Goal: Task Accomplishment & Management: Use online tool/utility

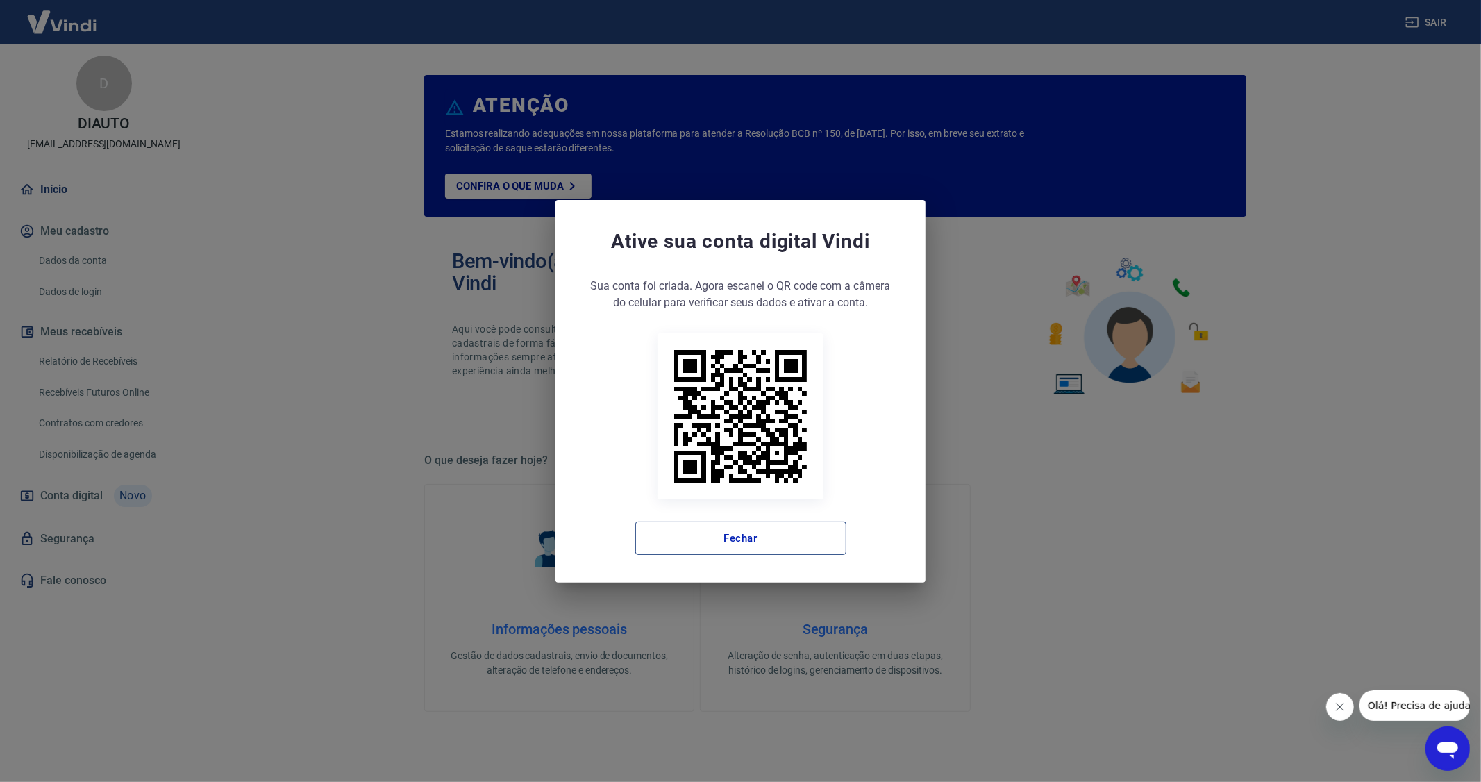
click at [789, 531] on button "Fechar" at bounding box center [740, 537] width 211 height 33
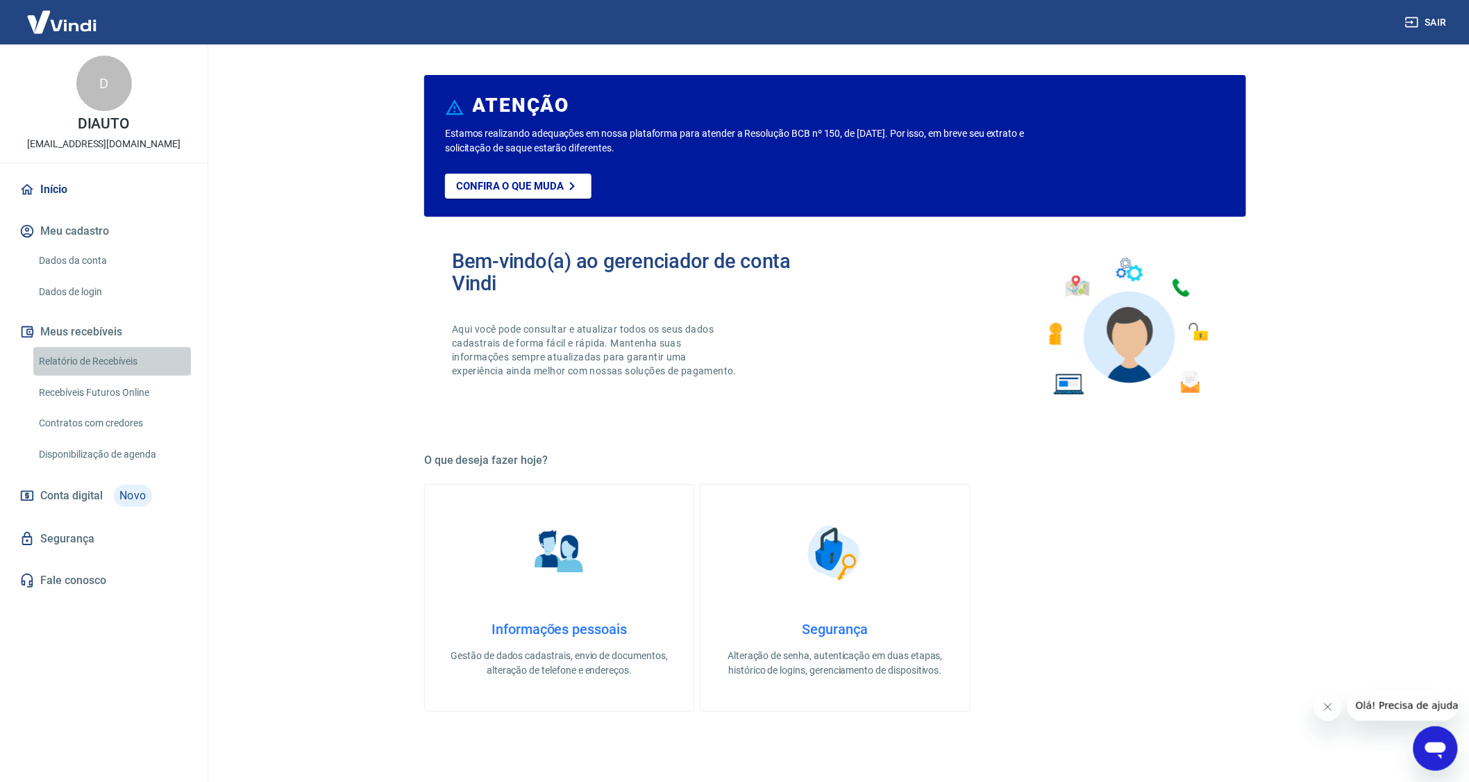
click at [87, 362] on link "Relatório de Recebíveis" at bounding box center [112, 361] width 158 height 28
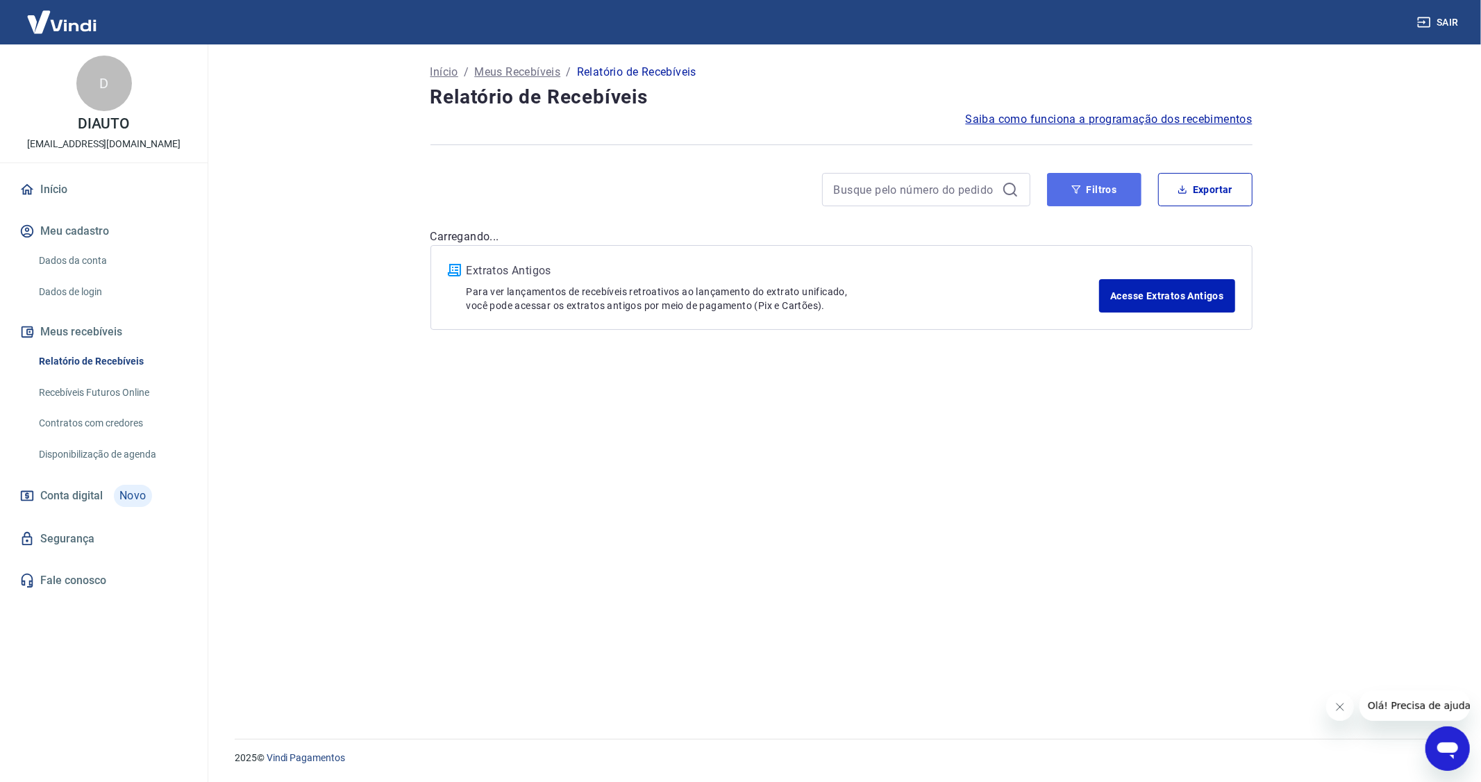
click at [1105, 189] on button "Filtros" at bounding box center [1094, 189] width 94 height 33
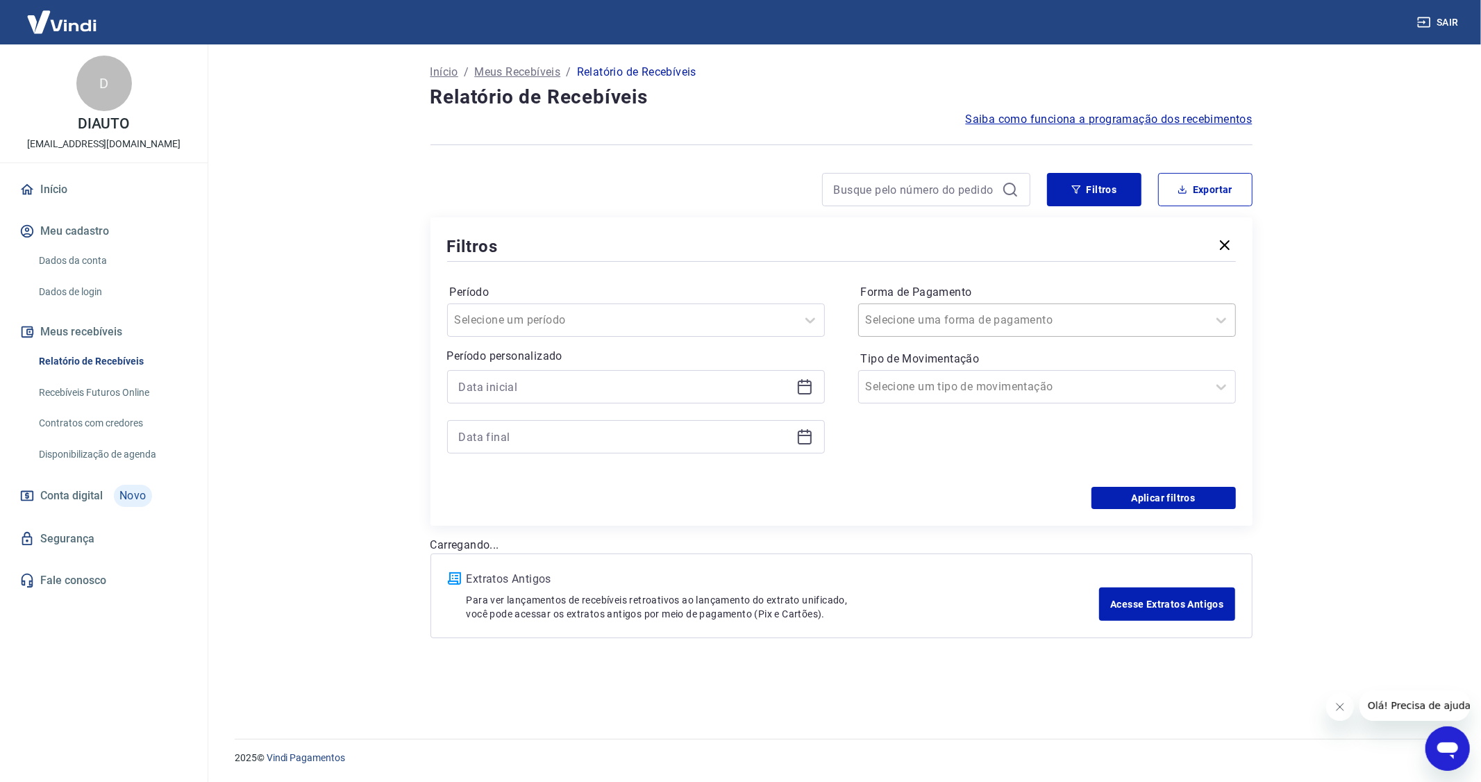
click at [956, 321] on input "Forma de Pagamento" at bounding box center [936, 320] width 140 height 17
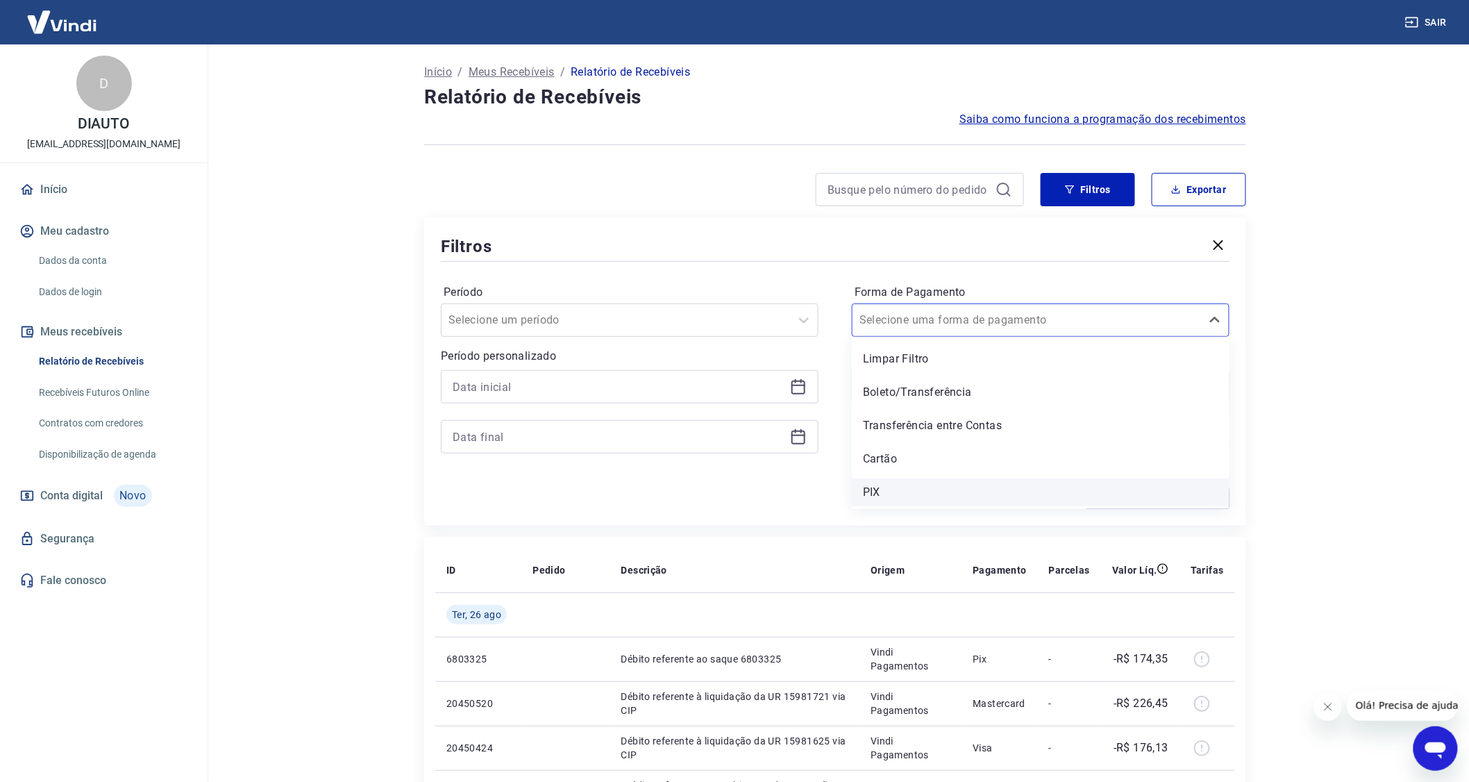
click at [884, 485] on div "PIX" at bounding box center [1041, 492] width 378 height 28
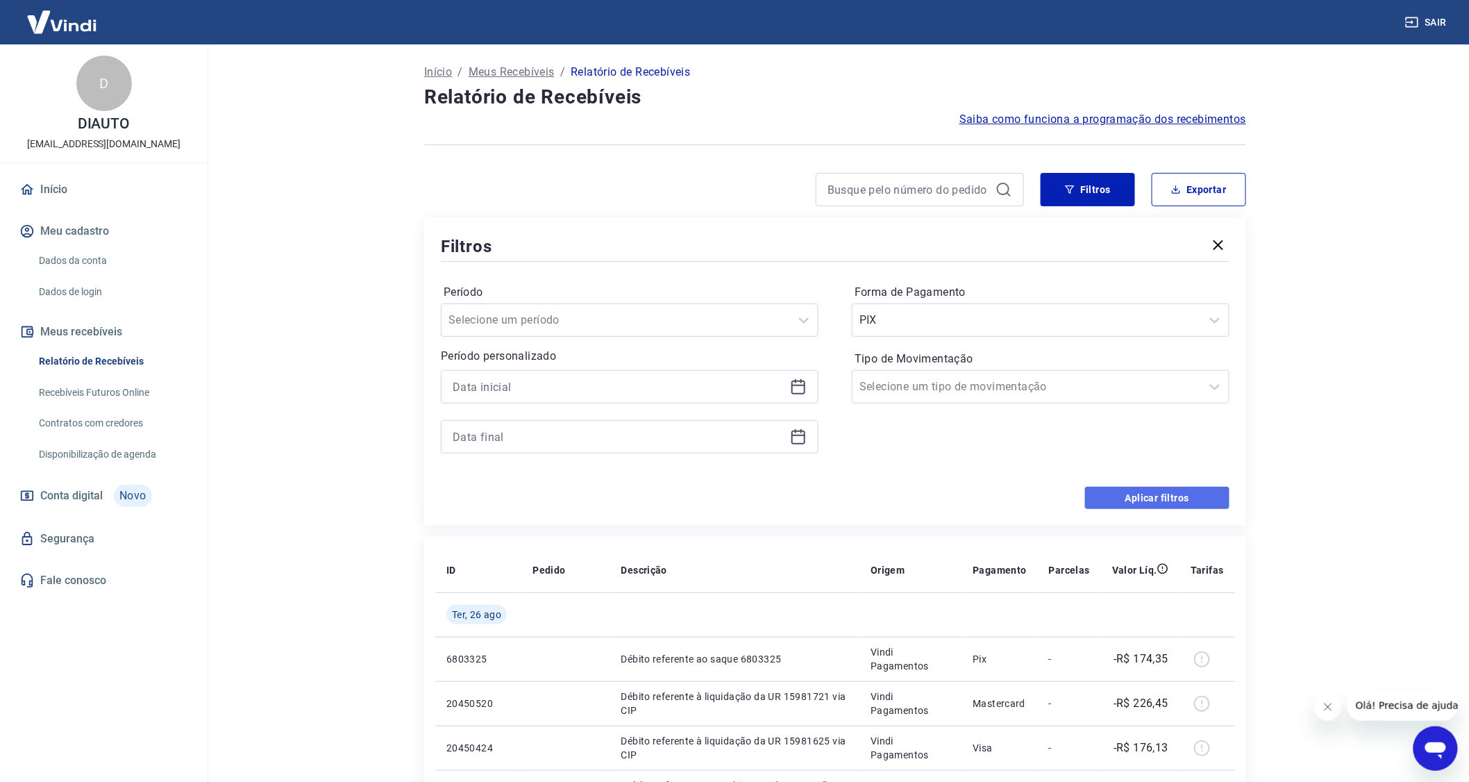
click at [1116, 501] on button "Aplicar filtros" at bounding box center [1157, 498] width 144 height 22
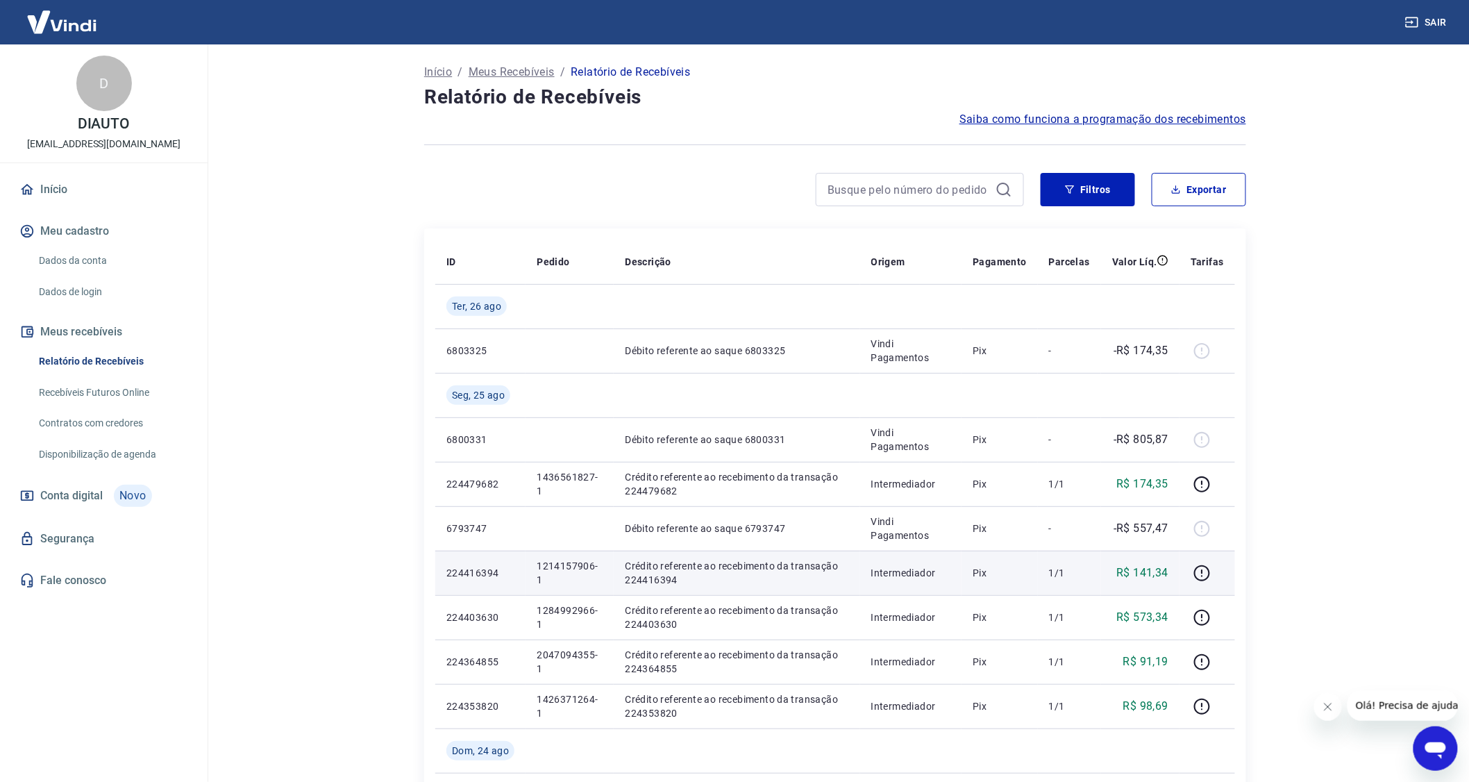
click at [1035, 582] on td "Pix" at bounding box center [1000, 573] width 76 height 44
drag, startPoint x: 533, startPoint y: 557, endPoint x: 577, endPoint y: 579, distance: 49.7
click at [577, 579] on td "1214157906-1" at bounding box center [570, 573] width 88 height 44
copy p "1214157906-1"
